Goal: Task Accomplishment & Management: Use online tool/utility

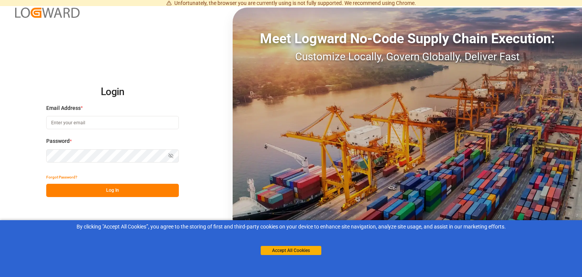
click at [105, 190] on button "Log In" at bounding box center [112, 190] width 133 height 13
click at [72, 123] on input at bounding box center [112, 122] width 133 height 13
click at [92, 189] on button "Log In" at bounding box center [112, 190] width 133 height 13
click at [119, 192] on button "Log In" at bounding box center [112, 190] width 133 height 13
click at [61, 121] on input "[EMAIL_ADDRESS][PERSON_NAME][DOMAIN_NAME]" at bounding box center [112, 122] width 133 height 13
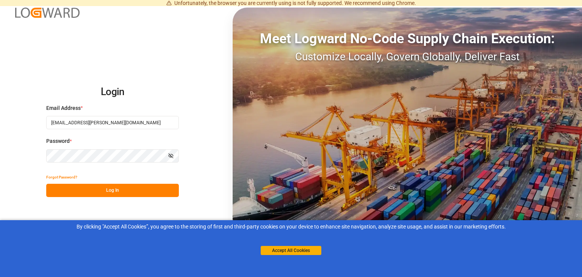
type input "[EMAIL_ADDRESS][PERSON_NAME][DOMAIN_NAME]"
click at [102, 190] on button "Log In" at bounding box center [112, 190] width 133 height 13
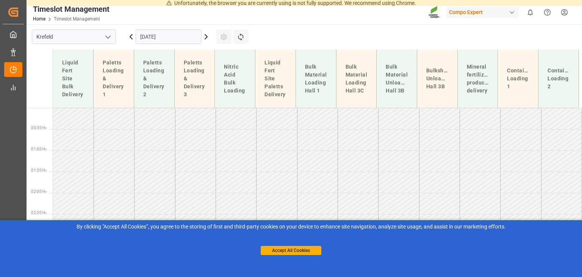
click at [205, 35] on icon at bounding box center [206, 36] width 2 height 5
